Goal: Transaction & Acquisition: Purchase product/service

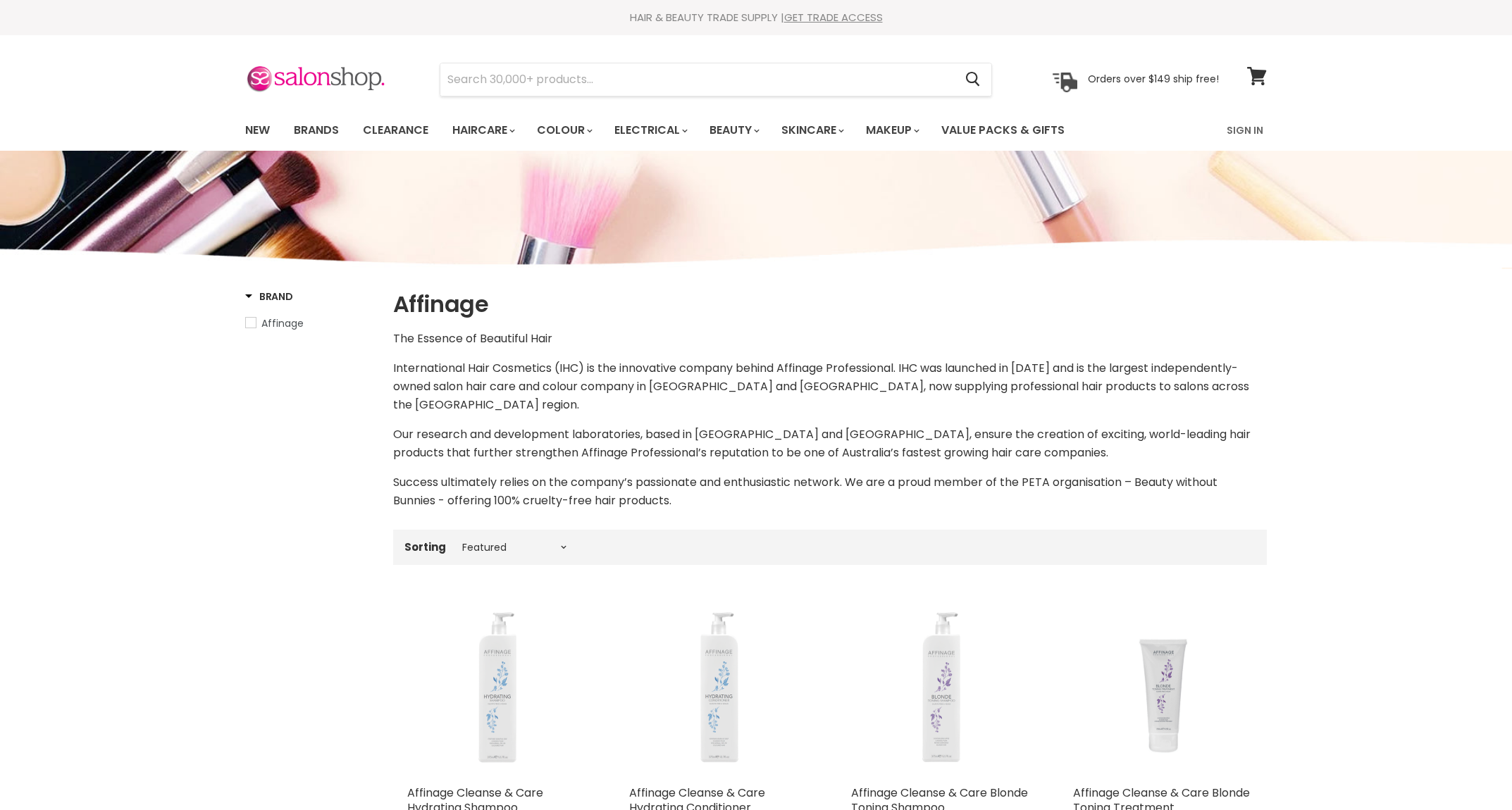
select select "manual"
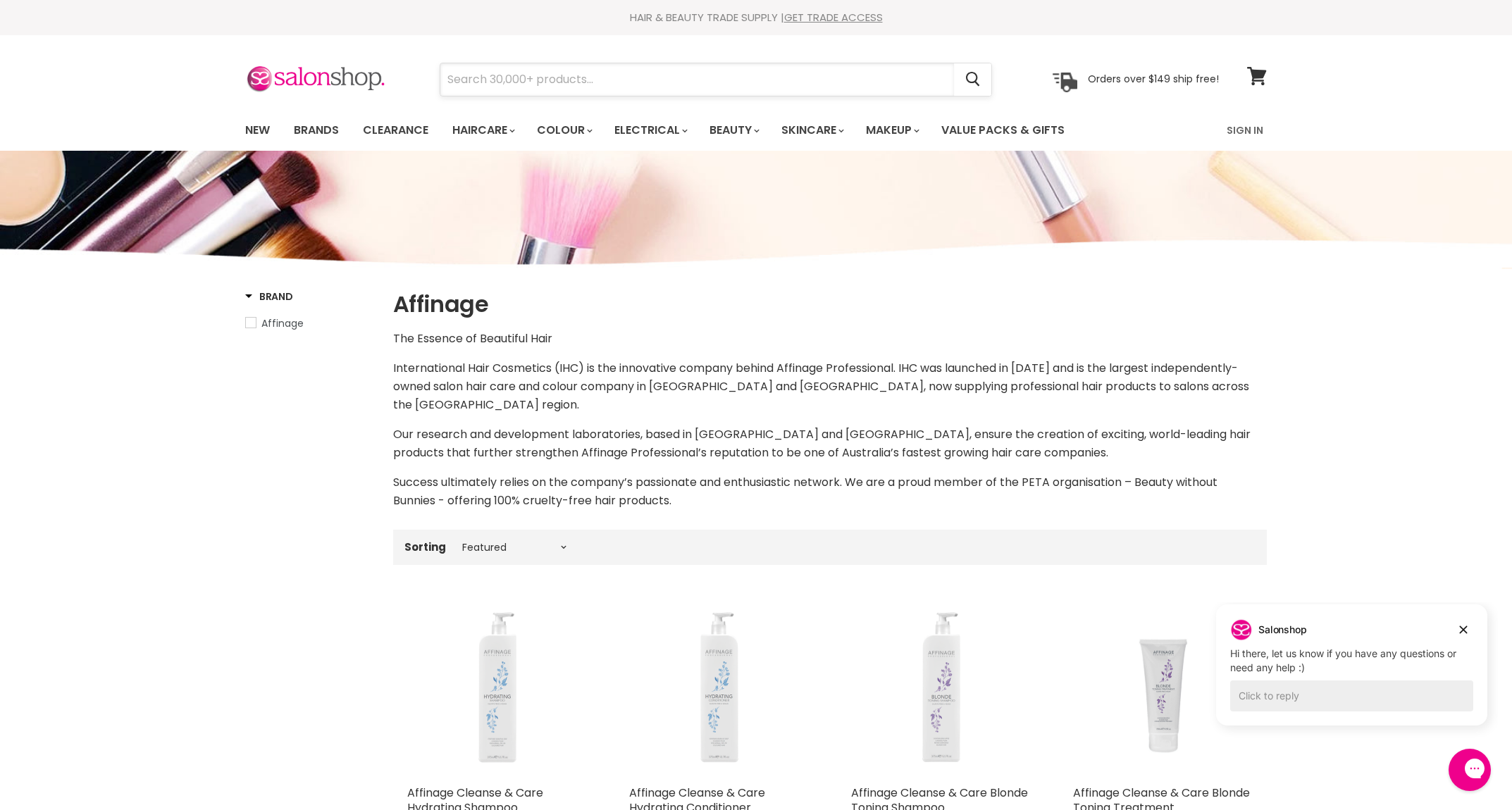
click at [586, 74] on input "Search" at bounding box center [696, 79] width 513 height 32
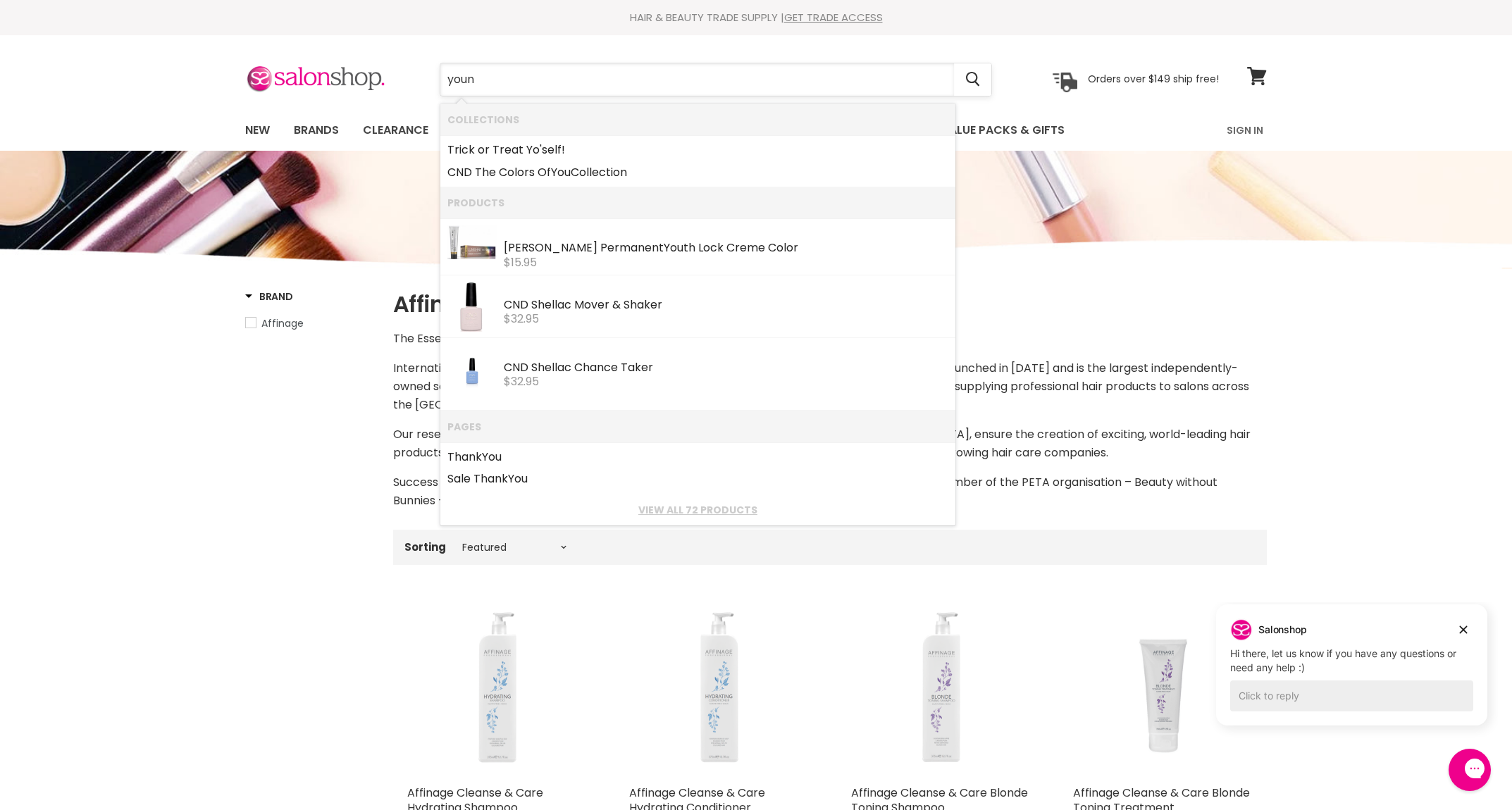
type input "young"
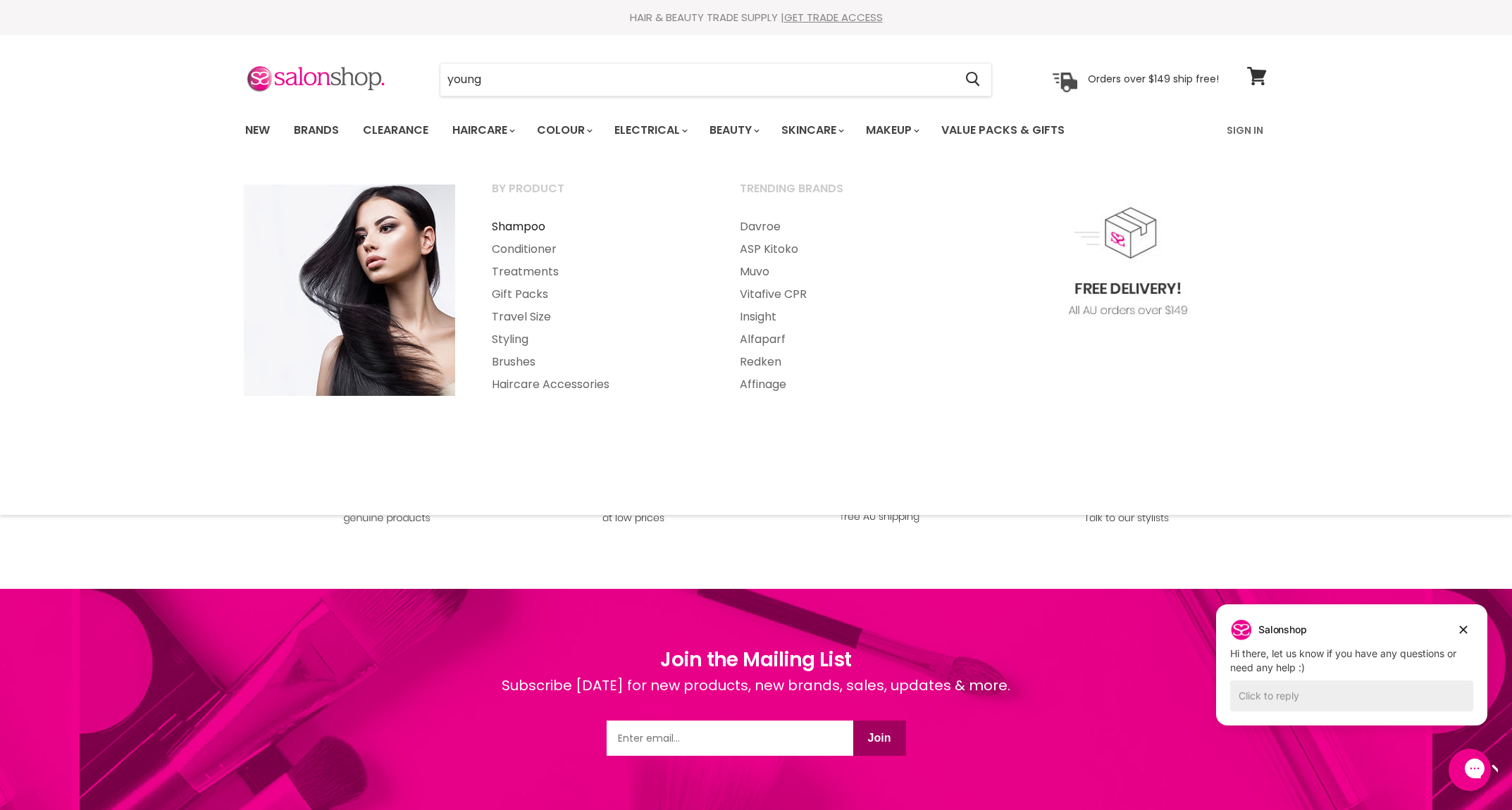
click at [508, 221] on link "Shampoo" at bounding box center [596, 226] width 245 height 23
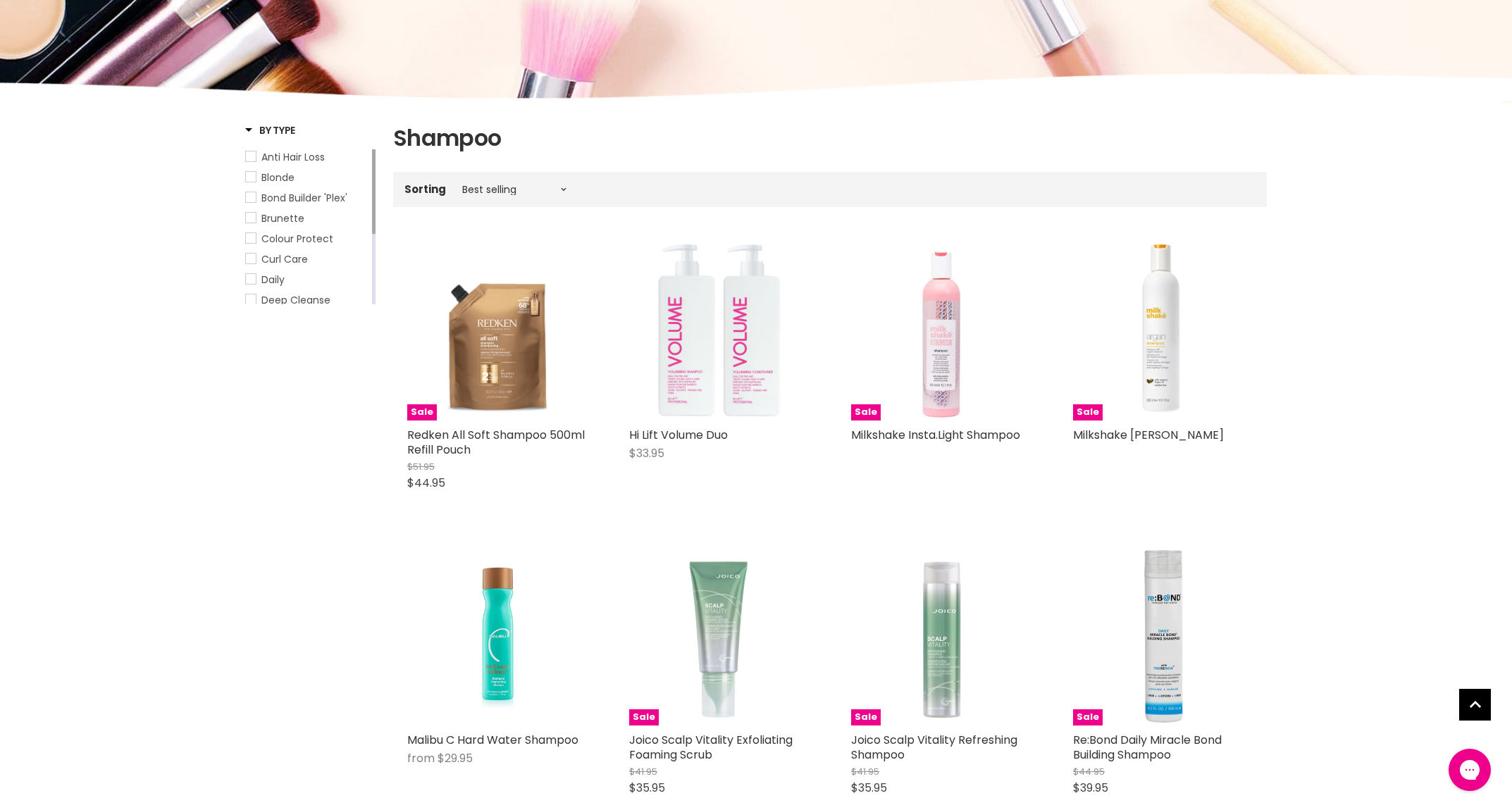
scroll to position [188, 0]
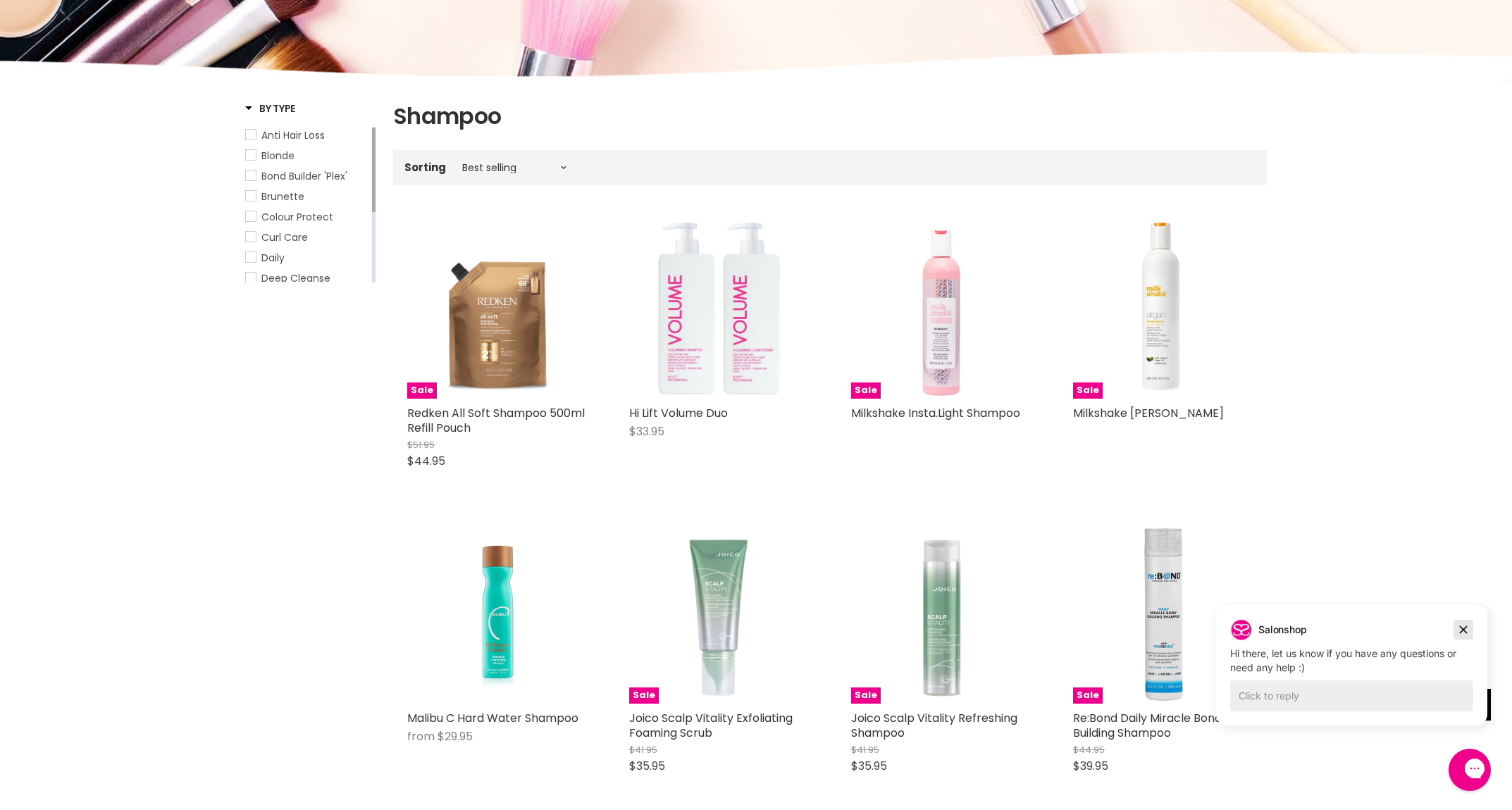
click at [1460, 629] on icon "Dismiss campaign" at bounding box center [1463, 629] width 14 height 17
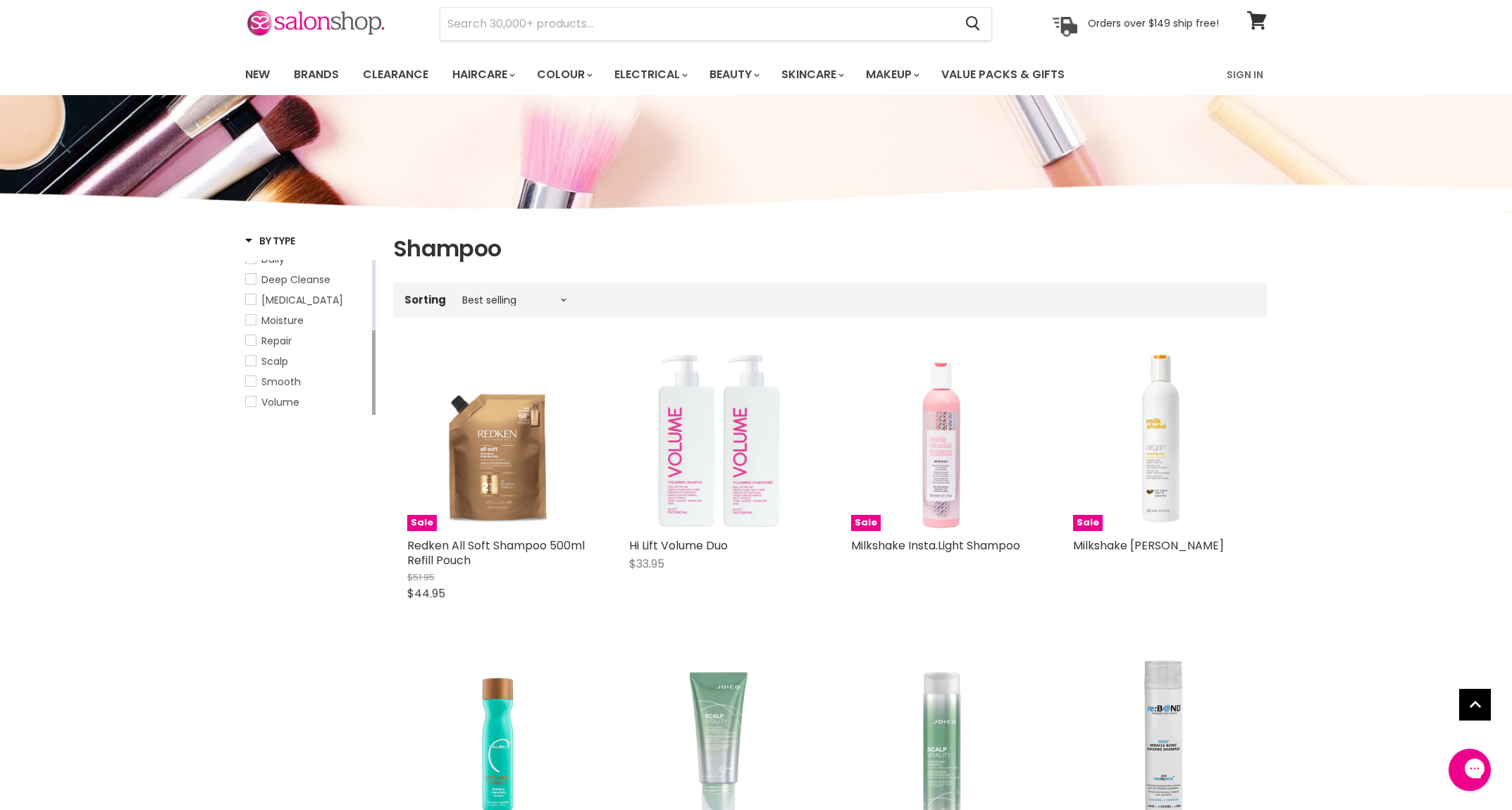
scroll to position [110, 0]
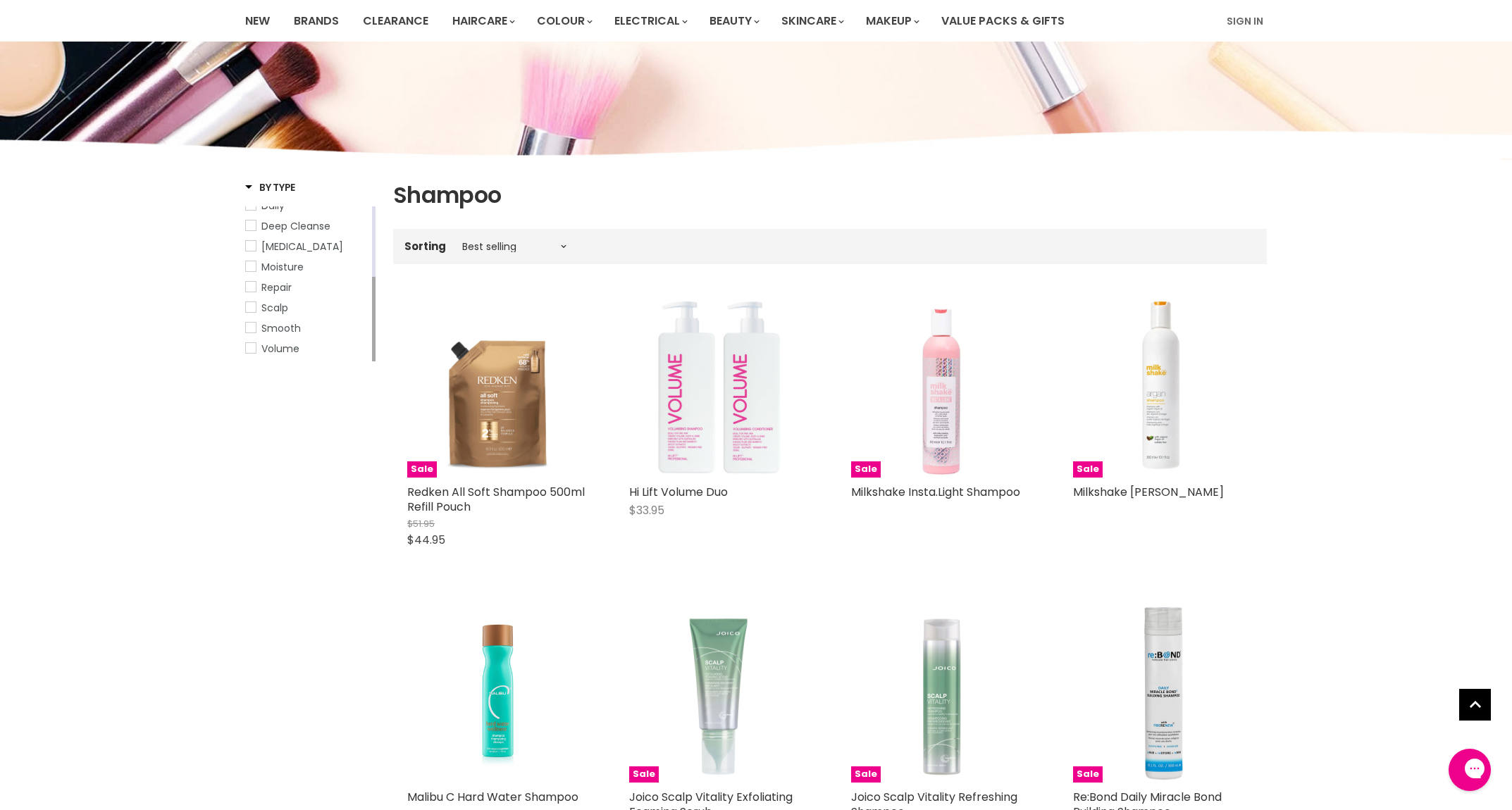
click at [253, 288] on span "Repair" at bounding box center [251, 286] width 10 height 10
